Goal: Check status

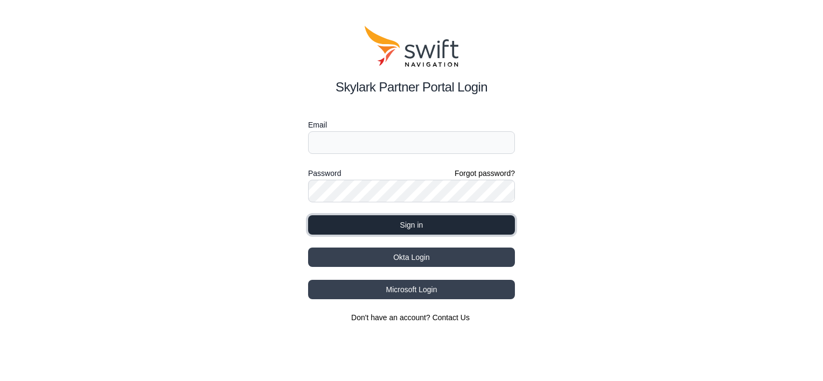
click at [375, 223] on button "Sign in" at bounding box center [411, 224] width 207 height 19
type input "[EMAIL_ADDRESS][DOMAIN_NAME]"
click at [406, 226] on button "Sign in" at bounding box center [411, 224] width 207 height 19
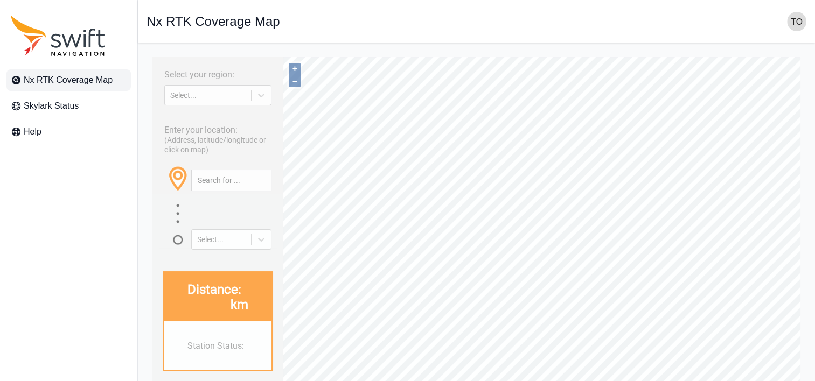
click at [261, 109] on div "Select your region: Select... Enter your location: (Address, latitude/longitude…" at bounding box center [218, 268] width 132 height 422
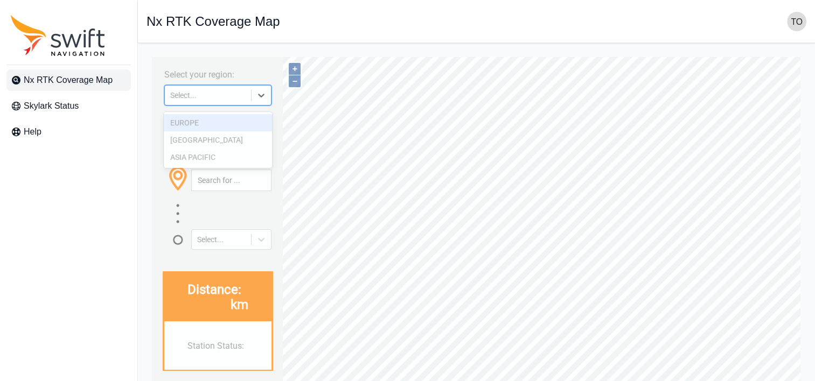
click at [265, 101] on icon at bounding box center [261, 95] width 11 height 11
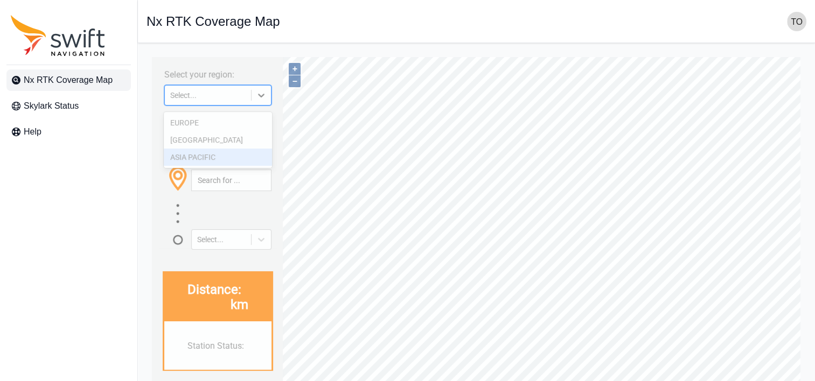
click at [249, 157] on div "ASIA PACIFIC" at bounding box center [218, 157] width 108 height 17
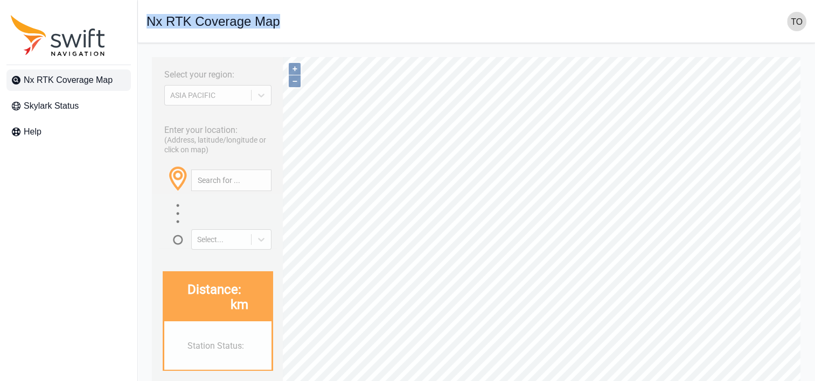
drag, startPoint x: 150, startPoint y: 24, endPoint x: 278, endPoint y: 20, distance: 128.7
click at [278, 20] on div "Open sidebar Nx RTK Coverage Map" at bounding box center [476, 21] width 660 height 19
drag, startPoint x: 278, startPoint y: 20, endPoint x: 213, endPoint y: 22, distance: 65.2
click at [213, 22] on h1 "Nx RTK Coverage Map" at bounding box center [213, 21] width 134 height 13
click at [152, 25] on h1 "Nx RTK Coverage Map" at bounding box center [213, 21] width 134 height 13
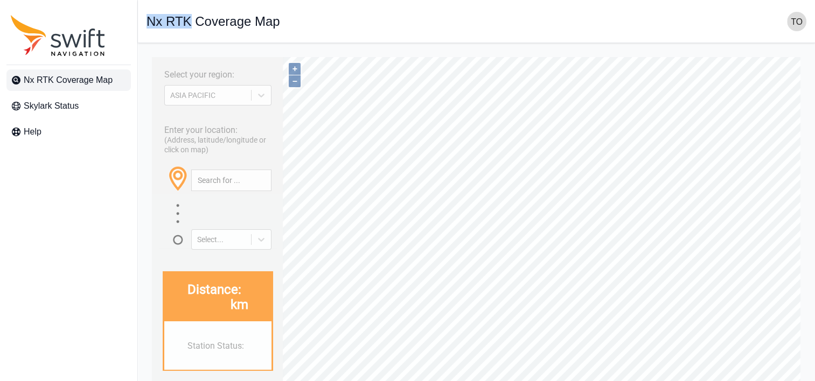
drag, startPoint x: 148, startPoint y: 23, endPoint x: 188, endPoint y: 22, distance: 40.9
click at [188, 22] on h1 "Nx RTK Coverage Map" at bounding box center [213, 21] width 134 height 13
